Goal: Book appointment/travel/reservation

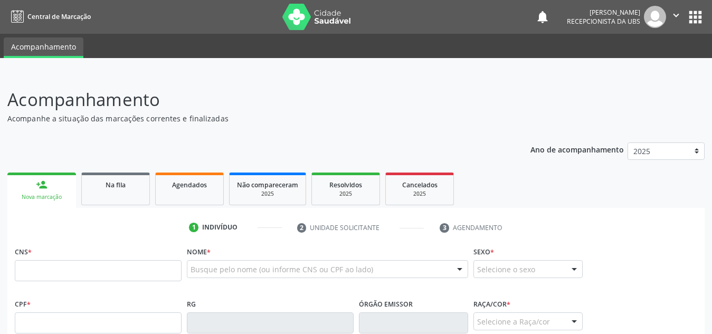
scroll to position [205, 0]
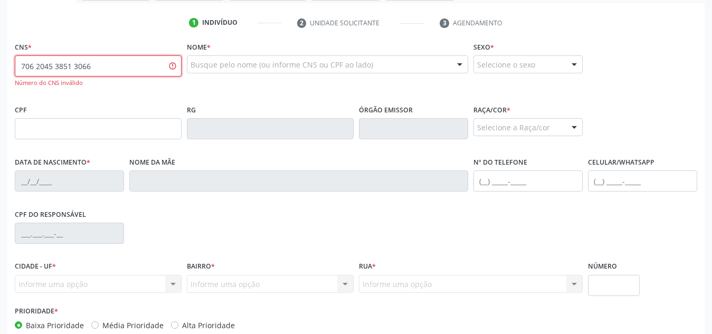
drag, startPoint x: 121, startPoint y: 63, endPoint x: 0, endPoint y: 54, distance: 121.3
click at [0, 54] on div "Acompanhamento Acompanhe a situação das marcações correntes e finalizadas Relat…" at bounding box center [356, 130] width 712 height 525
paste input "9"
type input "706 2045 3851 3069"
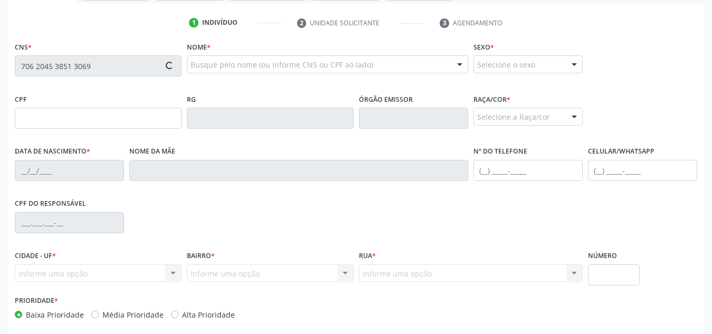
type input "376.263.294-49"
type input "[DATE]"
type input "[PERSON_NAME]"
type input "[PHONE_NUMBER]"
type input "S/N"
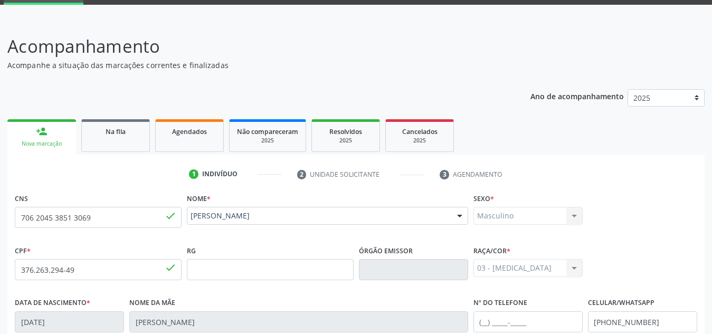
scroll to position [51, 0]
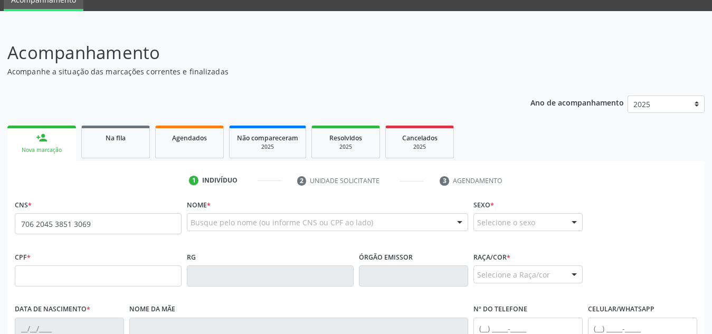
scroll to position [47, 0]
type input "706 2045 3851 3069"
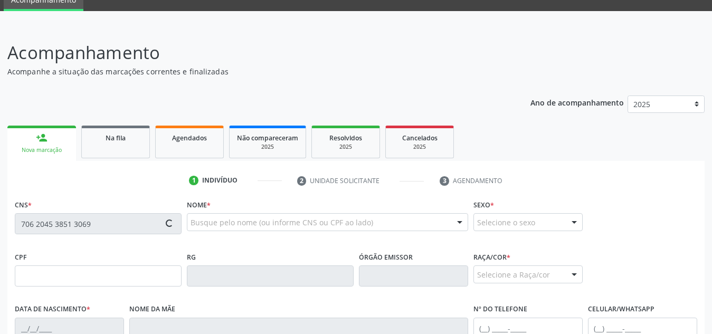
type input "376.263.294-49"
type input "[DATE]"
type input "[PERSON_NAME]"
type input "[PHONE_NUMBER]"
type input "S/N"
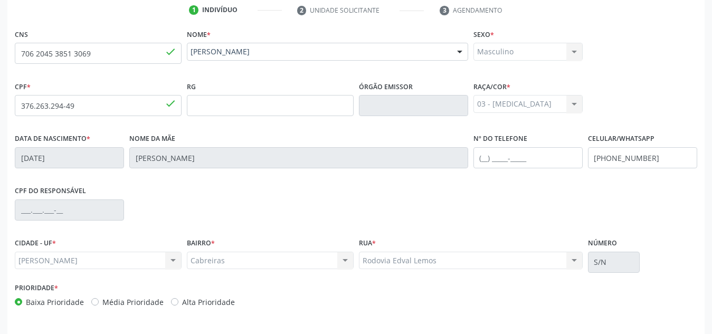
scroll to position [253, 0]
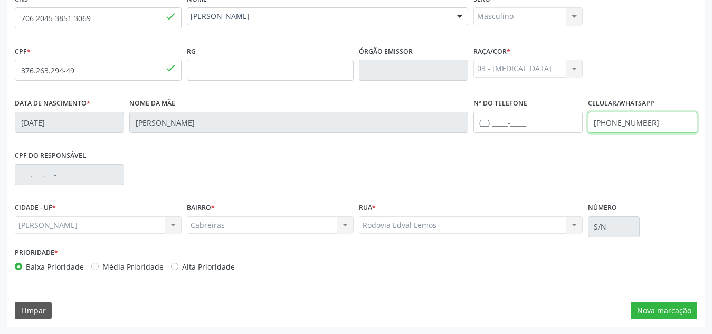
drag, startPoint x: 663, startPoint y: 123, endPoint x: 566, endPoint y: 126, distance: 97.2
click at [566, 126] on div "Data de nascimento * [DATE] Nome da mãe [PERSON_NAME] Nº do Telefone Celular/Wh…" at bounding box center [356, 122] width 688 height 52
type input "[PHONE_NUMBER]"
click at [555, 128] on input "text" at bounding box center [528, 122] width 109 height 21
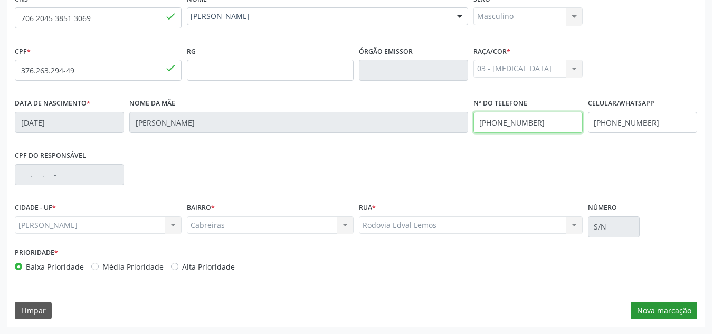
type input "[PHONE_NUMBER]"
click at [675, 309] on button "Nova marcação" at bounding box center [664, 311] width 67 height 18
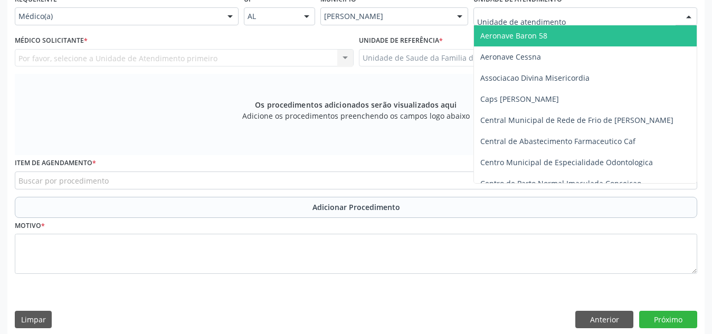
click at [571, 18] on div at bounding box center [586, 16] width 224 height 18
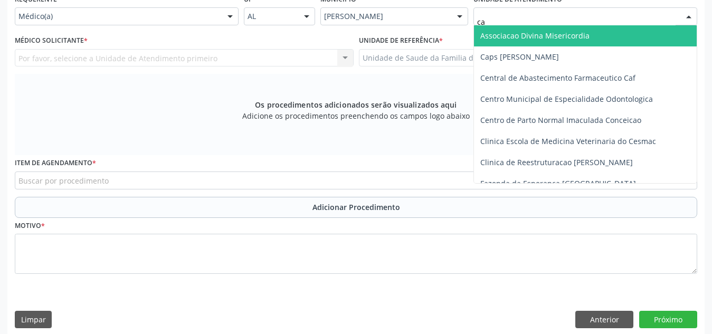
type input "cab"
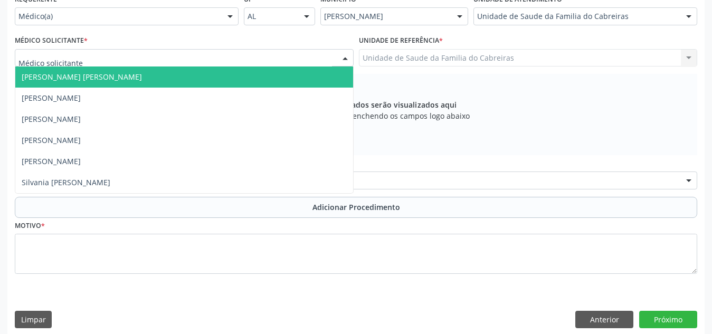
click at [251, 65] on div at bounding box center [184, 58] width 339 height 18
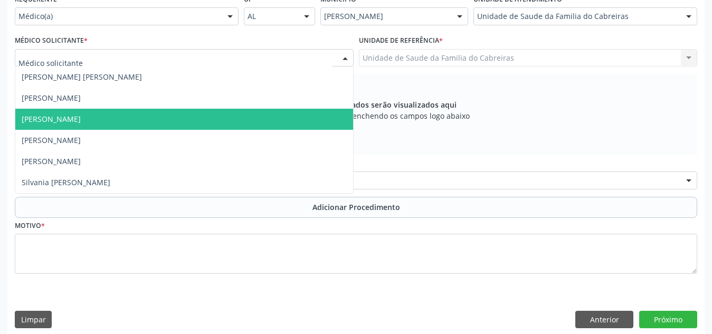
click at [208, 114] on span "[PERSON_NAME]" at bounding box center [184, 119] width 338 height 21
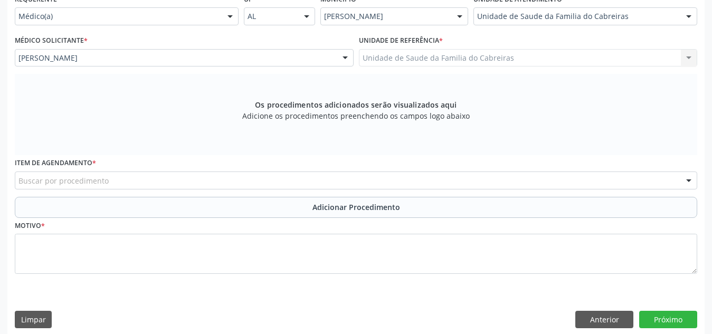
click at [202, 183] on div "Buscar por procedimento" at bounding box center [356, 181] width 683 height 18
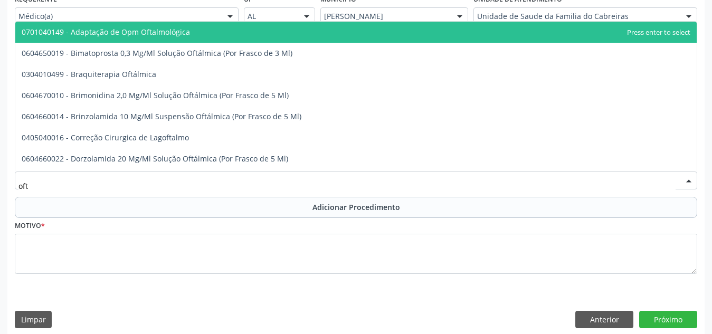
type input "ofta"
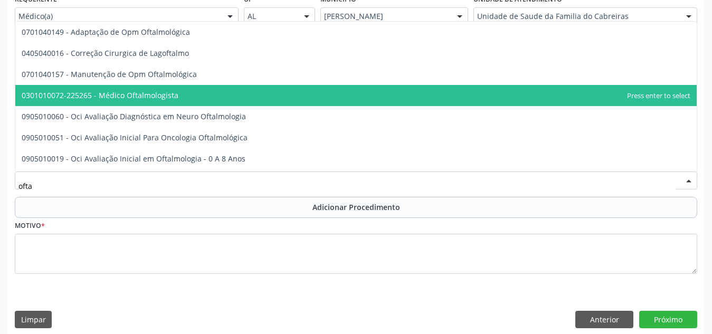
click at [251, 95] on span "0301010072-225265 - Médico Oftalmologista" at bounding box center [356, 95] width 682 height 21
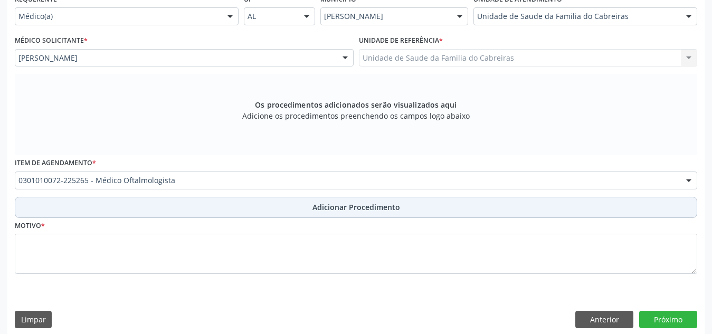
click at [285, 211] on button "Adicionar Procedimento" at bounding box center [356, 207] width 683 height 21
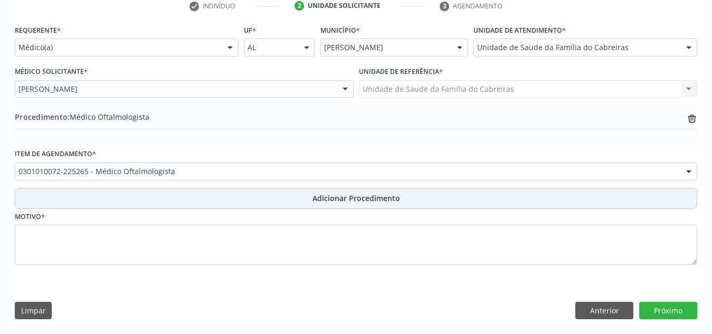
scroll to position [222, 0]
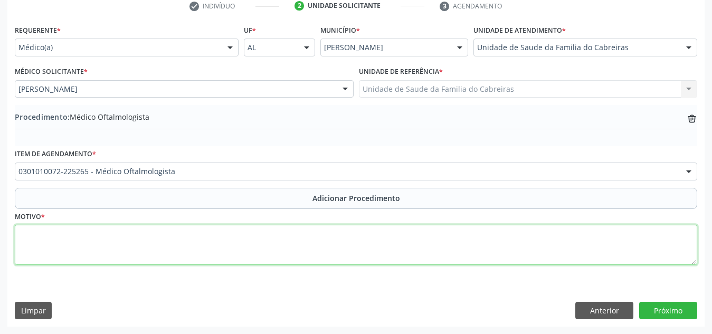
click at [285, 250] on textarea at bounding box center [356, 245] width 683 height 40
type textarea "Distúrbio visual não especificado"
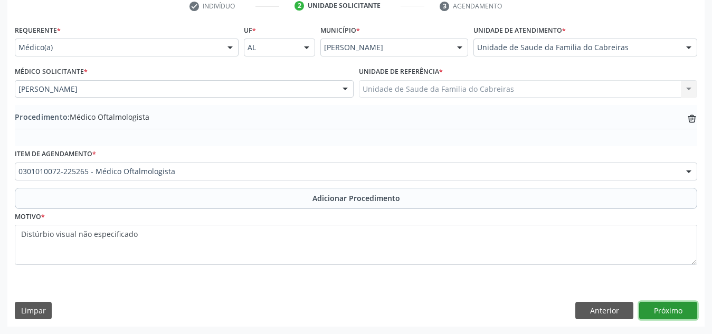
click at [658, 316] on button "Próximo" at bounding box center [669, 311] width 58 height 18
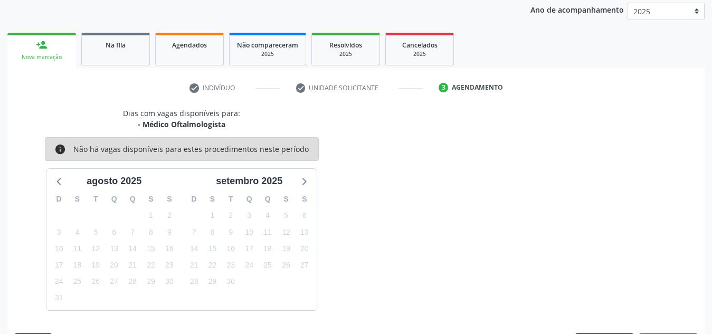
scroll to position [171, 0]
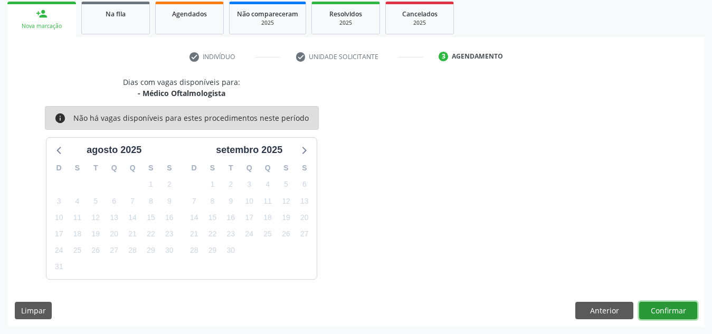
click at [661, 314] on button "Confirmar" at bounding box center [669, 311] width 58 height 18
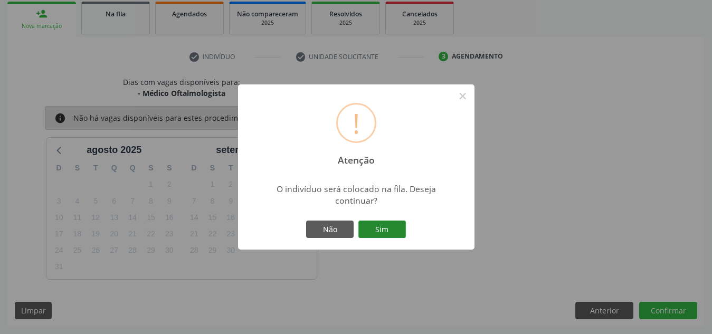
click at [378, 232] on button "Sim" at bounding box center [383, 230] width 48 height 18
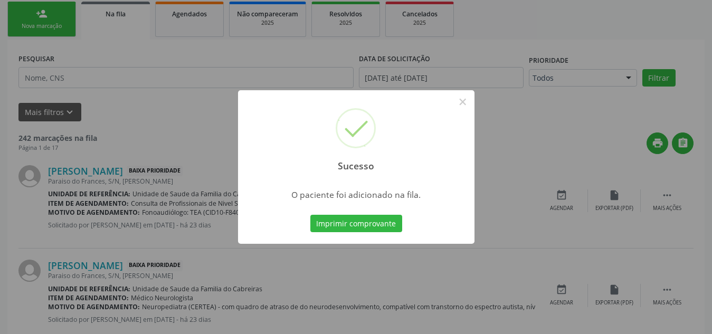
scroll to position [33, 0]
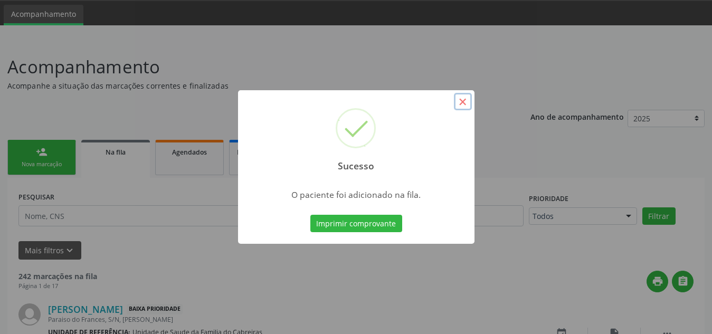
click at [462, 102] on button "×" at bounding box center [463, 102] width 18 height 18
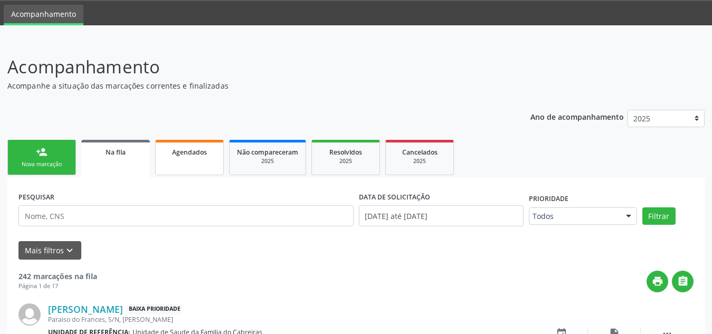
click at [209, 158] on link "Agendados" at bounding box center [189, 157] width 69 height 35
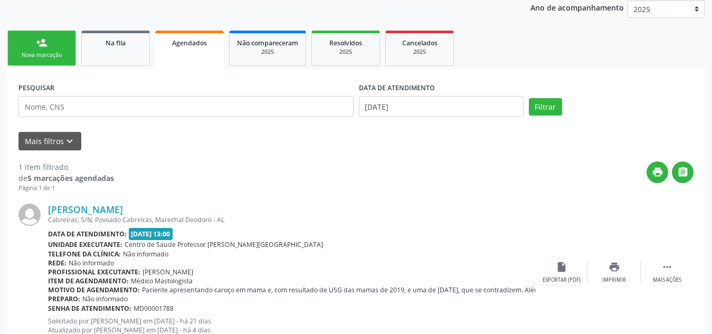
scroll to position [172, 0]
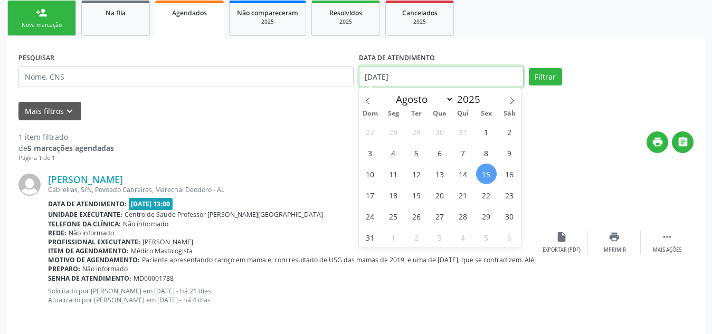
click at [408, 74] on input "[DATE]" at bounding box center [441, 76] width 165 height 21
click at [486, 137] on span "1" at bounding box center [486, 131] width 21 height 21
type input "[DATE]"
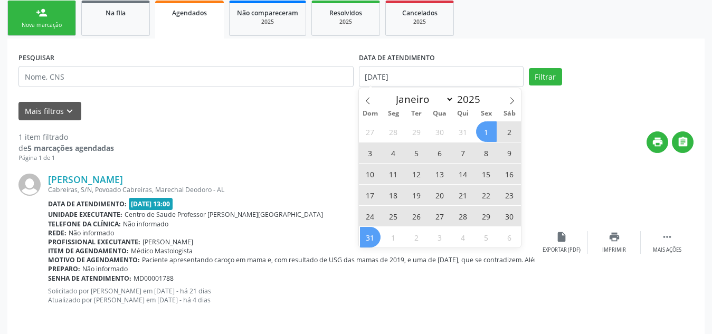
click at [373, 231] on span "31" at bounding box center [370, 237] width 21 height 21
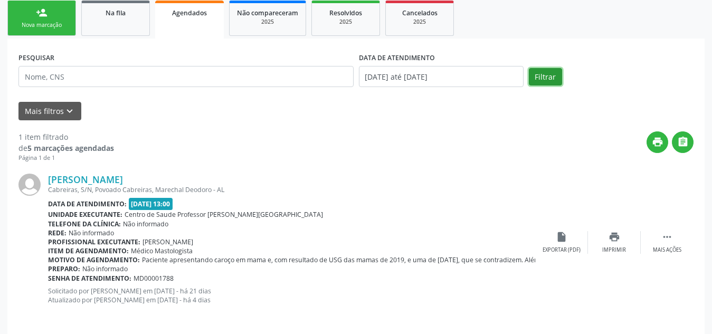
click at [551, 80] on button "Filtrar" at bounding box center [545, 77] width 33 height 18
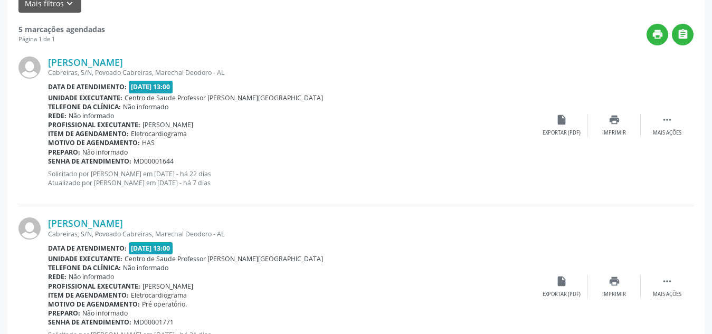
scroll to position [0, 0]
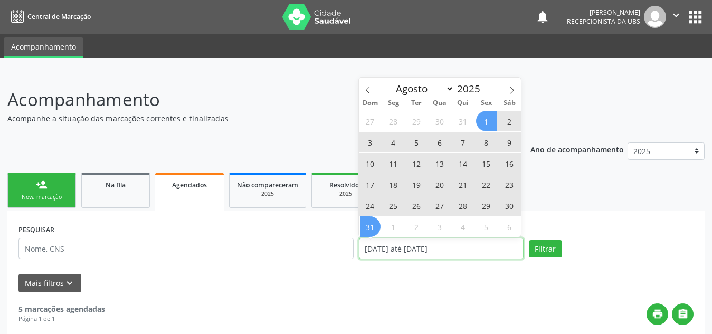
click at [492, 242] on input "[DATE] até [DATE]" at bounding box center [441, 248] width 165 height 21
click at [490, 116] on span "1" at bounding box center [486, 121] width 21 height 21
type input "[DATE]"
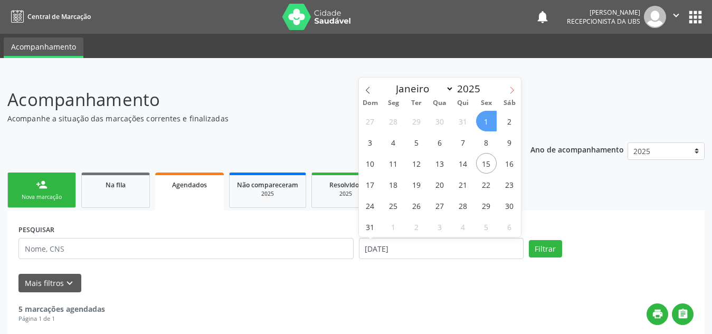
click at [515, 89] on icon at bounding box center [512, 90] width 7 height 7
select select "8"
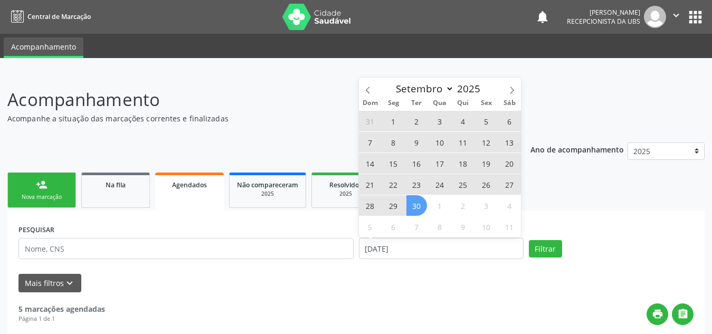
click at [418, 200] on span "30" at bounding box center [417, 205] width 21 height 21
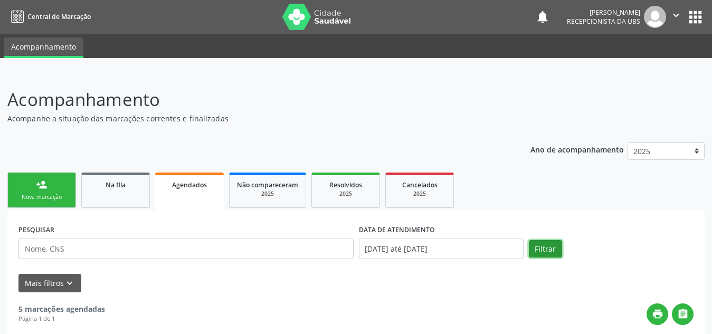
click at [542, 248] on button "Filtrar" at bounding box center [545, 249] width 33 height 18
